Goal: Obtain resource: Download file/media

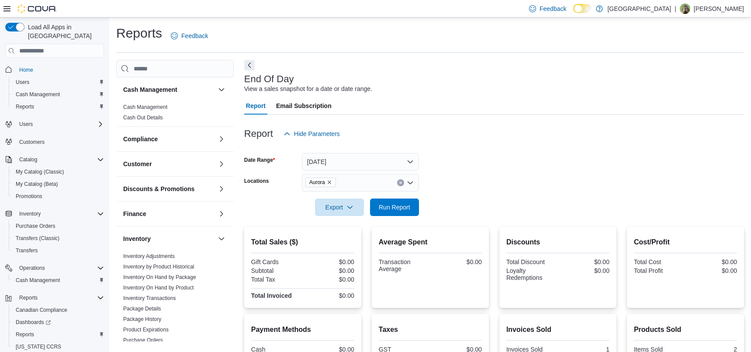
scroll to position [125, 0]
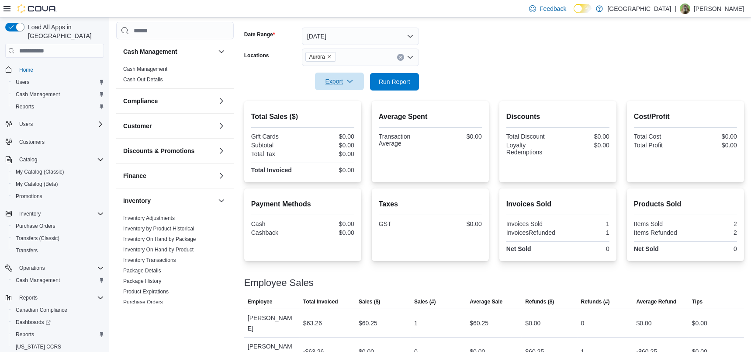
click at [340, 80] on span "Export" at bounding box center [339, 81] width 38 height 17
drag, startPoint x: 356, startPoint y: 119, endPoint x: 352, endPoint y: 127, distance: 9.2
click at [355, 121] on button "Export to Pdf" at bounding box center [341, 116] width 50 height 17
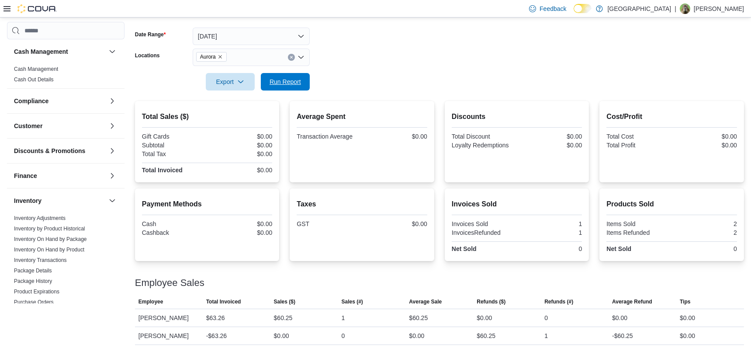
drag, startPoint x: 289, startPoint y: 86, endPoint x: 304, endPoint y: 91, distance: 15.9
click at [289, 86] on span "Run Report" at bounding box center [285, 81] width 38 height 17
click at [266, 39] on button "[DATE]" at bounding box center [251, 36] width 117 height 17
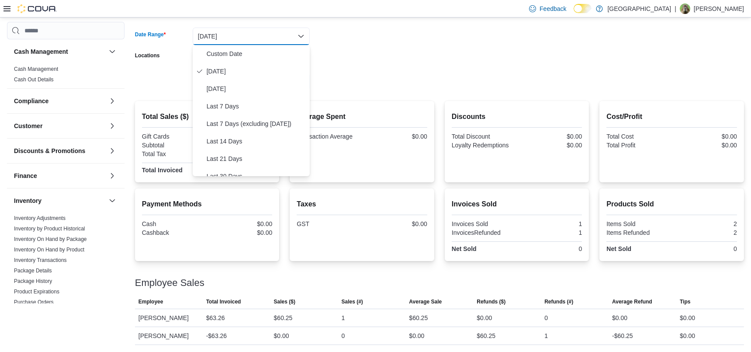
drag, startPoint x: 335, startPoint y: 79, endPoint x: 323, endPoint y: 81, distance: 12.4
click at [334, 79] on form "Date Range [DATE] Locations Aurora Export Run Report" at bounding box center [439, 53] width 609 height 73
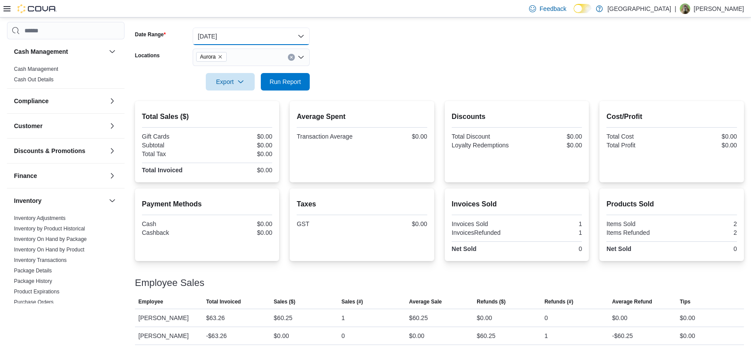
click at [240, 34] on button "[DATE]" at bounding box center [251, 36] width 117 height 17
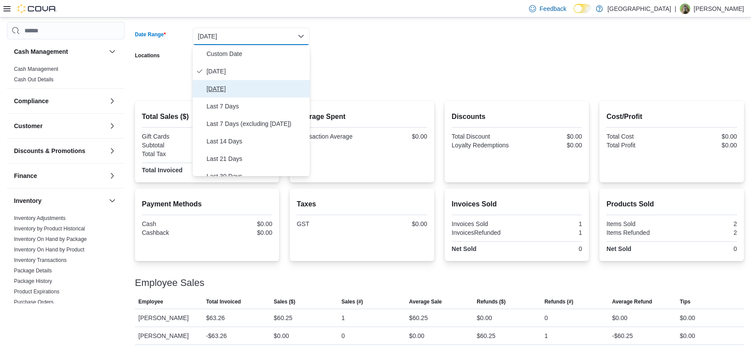
drag, startPoint x: 225, startPoint y: 89, endPoint x: 325, endPoint y: 82, distance: 99.8
click at [226, 89] on span "[DATE]" at bounding box center [257, 88] width 100 height 10
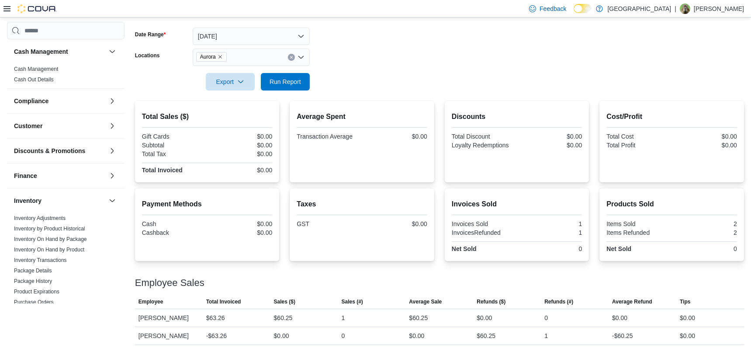
drag, startPoint x: 332, startPoint y: 76, endPoint x: 325, endPoint y: 79, distance: 8.6
click at [332, 76] on form "Date Range [DATE] Locations Aurora Export Run Report" at bounding box center [439, 53] width 609 height 73
click at [293, 83] on span "Run Report" at bounding box center [285, 81] width 31 height 9
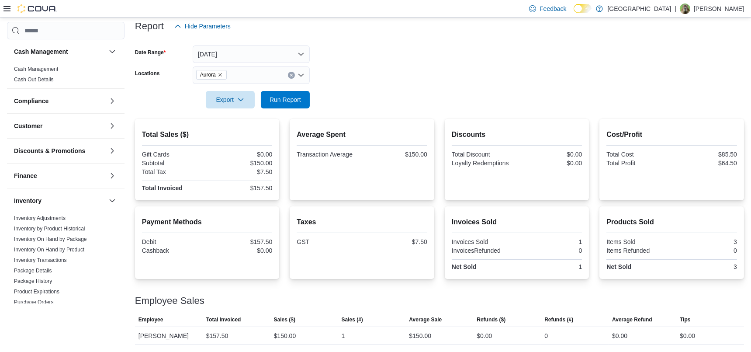
scroll to position [107, 0]
click at [227, 57] on button "[DATE]" at bounding box center [251, 53] width 117 height 17
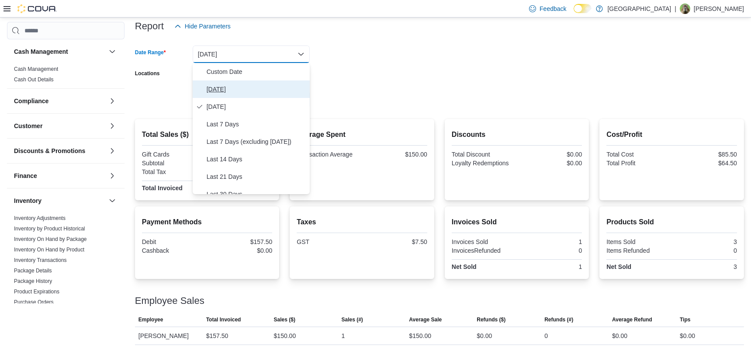
click at [225, 89] on span "[DATE]" at bounding box center [257, 89] width 100 height 10
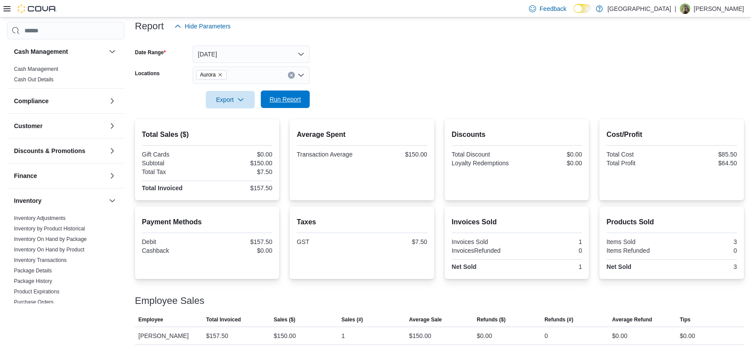
drag, startPoint x: 346, startPoint y: 89, endPoint x: 290, endPoint y: 93, distance: 55.6
click at [340, 91] on form "Date Range [DATE] Locations Aurora Export Run Report" at bounding box center [439, 71] width 609 height 73
click at [296, 102] on span "Run Report" at bounding box center [285, 99] width 31 height 9
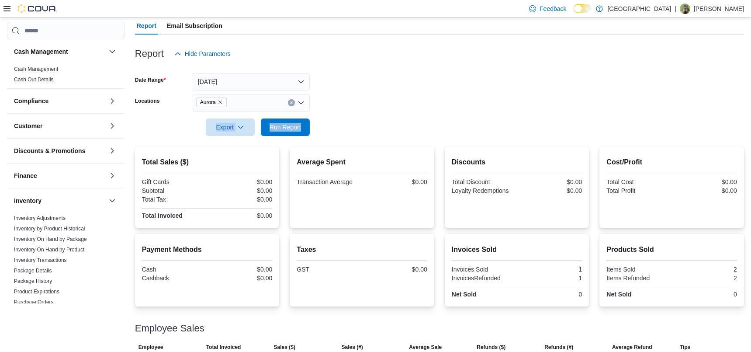
scroll to position [26, 0]
